Goal: Navigation & Orientation: Find specific page/section

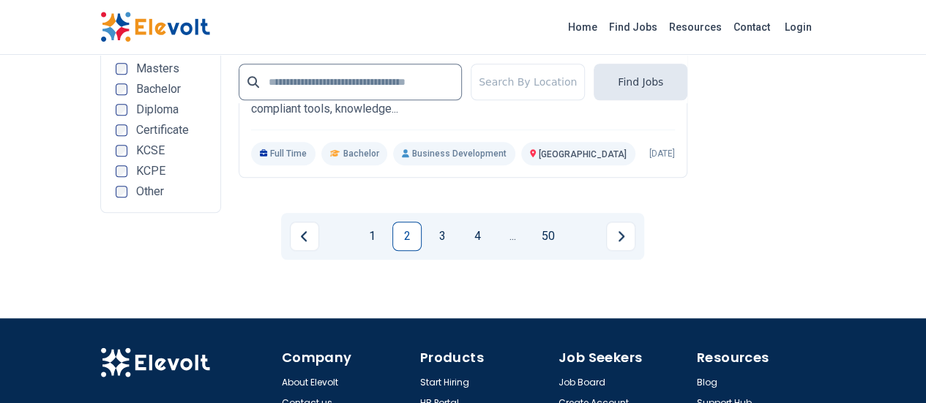
scroll to position [3331, 0]
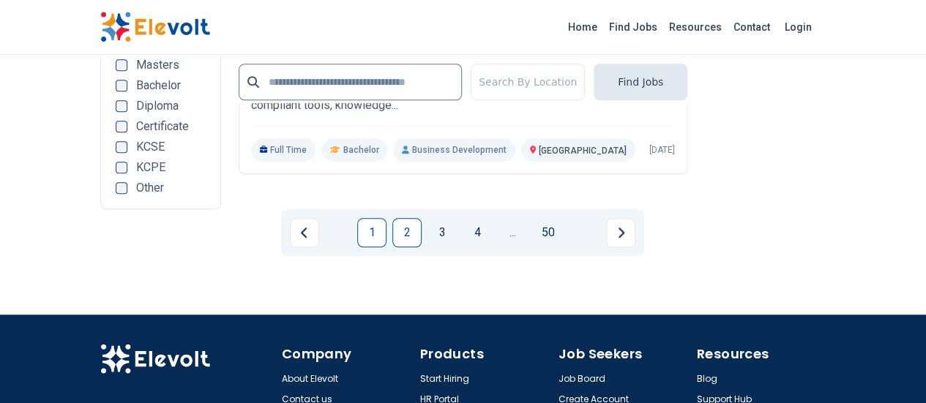
click at [370, 218] on link "1" at bounding box center [371, 232] width 29 height 29
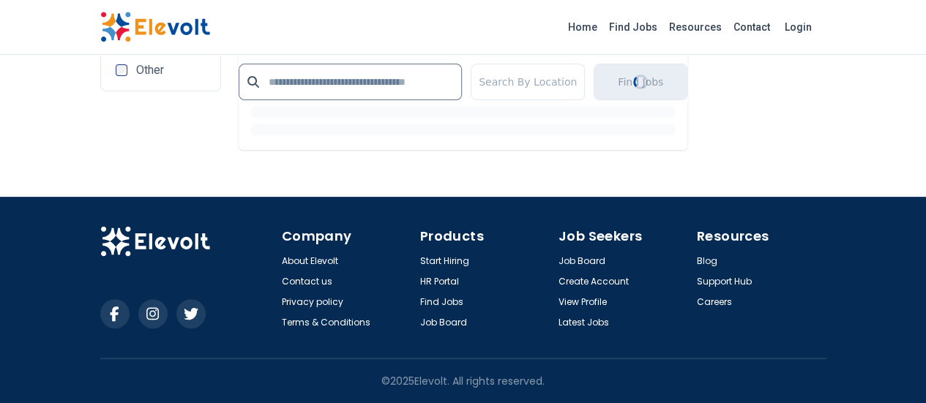
scroll to position [2529, 0]
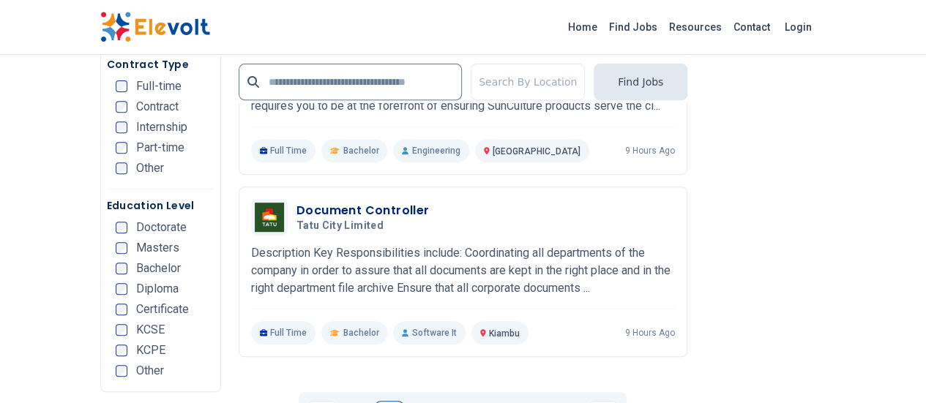
scroll to position [3050, 0]
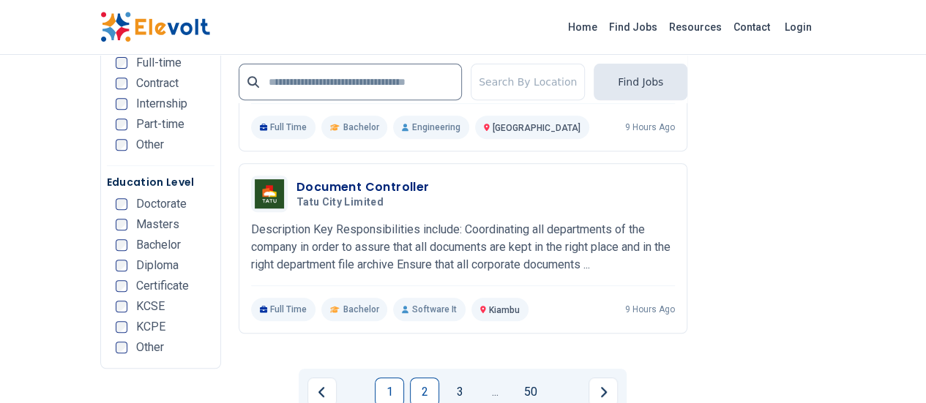
click at [428, 378] on link "2" at bounding box center [424, 392] width 29 height 29
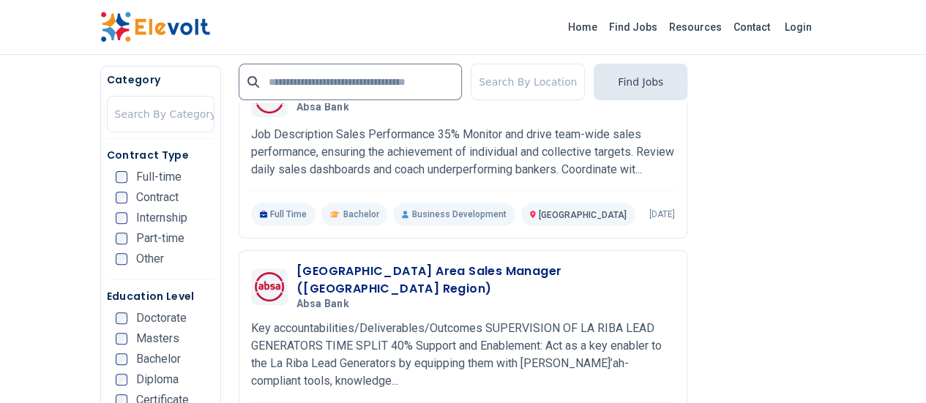
scroll to position [3034, 0]
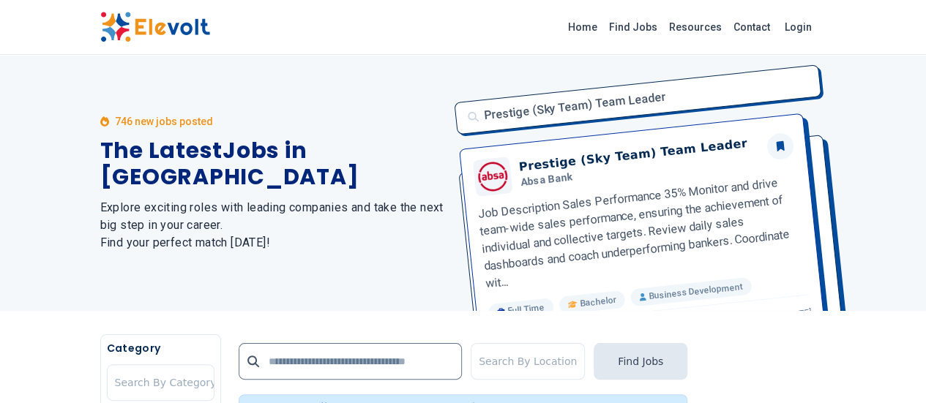
scroll to position [0, 0]
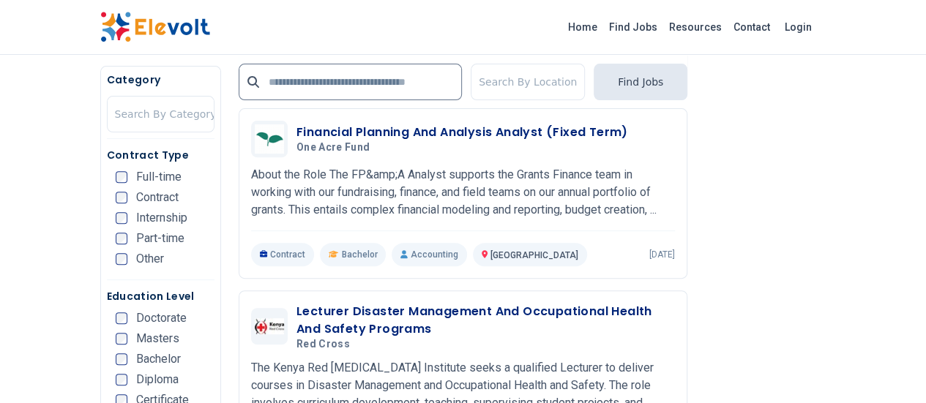
scroll to position [2979, 0]
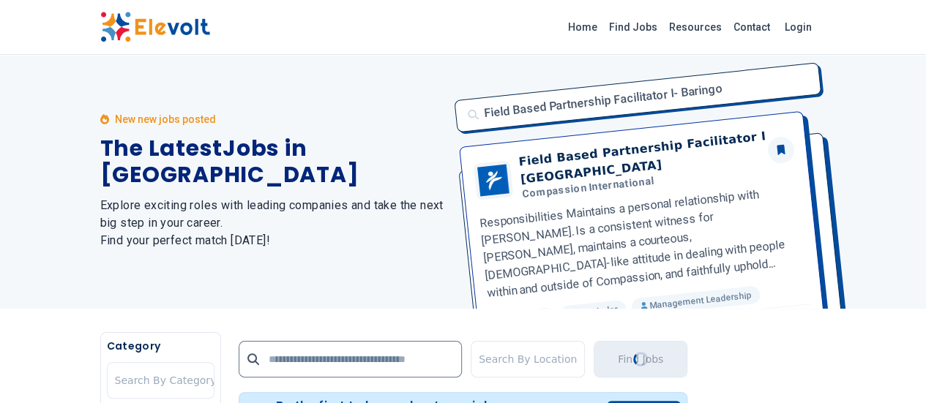
scroll to position [0, 0]
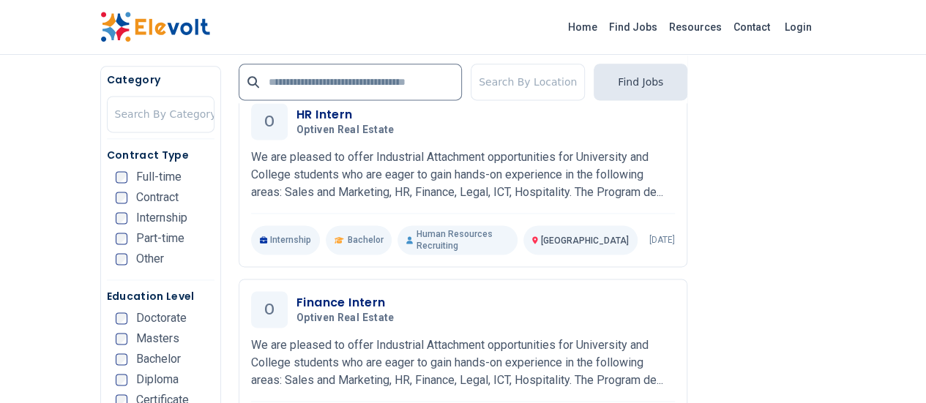
scroll to position [244, 0]
